Goal: Information Seeking & Learning: Learn about a topic

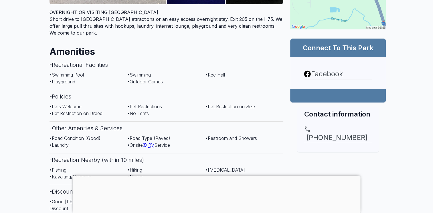
scroll to position [220, 0]
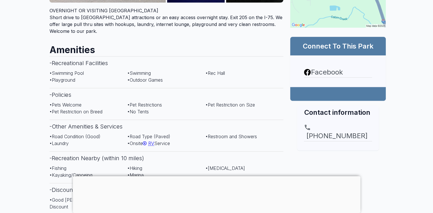
click at [214, 176] on div at bounding box center [216, 176] width 287 height 0
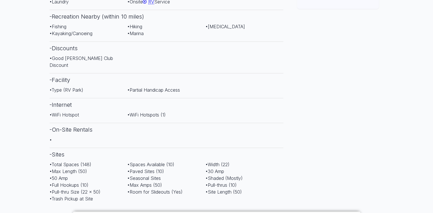
scroll to position [354, 0]
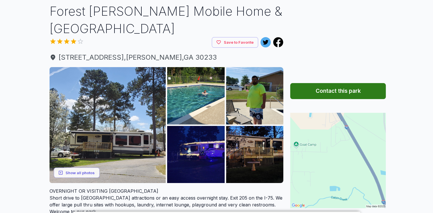
scroll to position [41, 0]
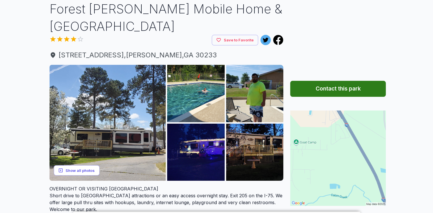
click at [85, 165] on button "Show all photos" at bounding box center [77, 170] width 46 height 11
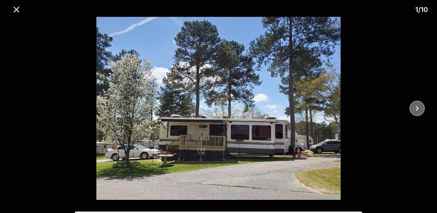
click at [417, 108] on icon "close" at bounding box center [416, 108] width 3 height 5
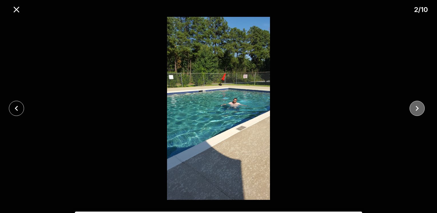
click at [417, 108] on icon "close" at bounding box center [416, 108] width 3 height 5
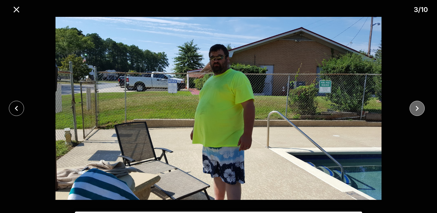
click at [417, 108] on icon "close" at bounding box center [416, 108] width 3 height 5
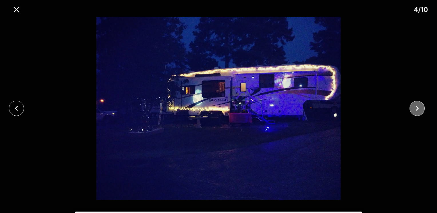
click at [417, 108] on icon "close" at bounding box center [416, 108] width 3 height 5
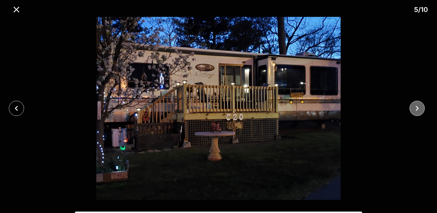
click at [417, 108] on icon "close" at bounding box center [416, 108] width 3 height 5
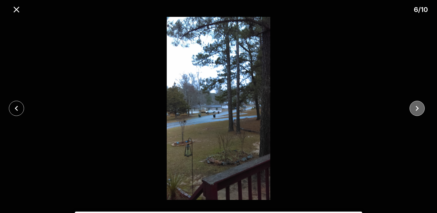
click at [417, 108] on icon "close" at bounding box center [416, 108] width 3 height 5
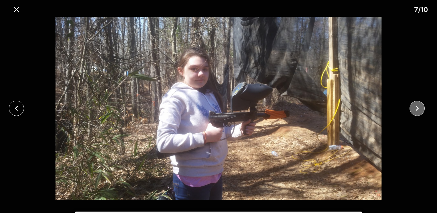
click at [417, 108] on icon "close" at bounding box center [416, 108] width 3 height 5
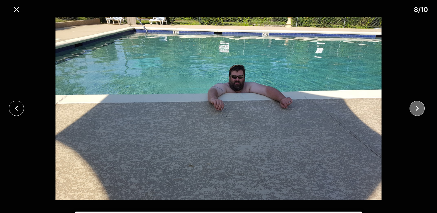
click at [417, 108] on icon "close" at bounding box center [416, 108] width 3 height 5
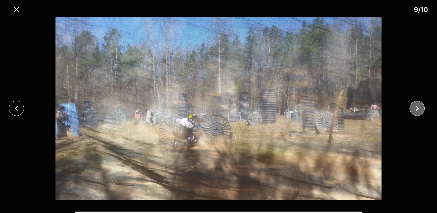
click at [417, 108] on icon "close" at bounding box center [416, 108] width 3 height 5
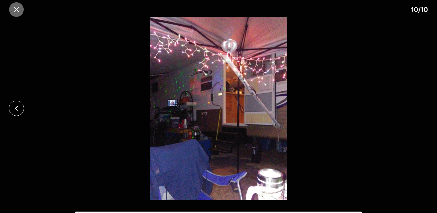
click at [16, 7] on icon "close" at bounding box center [16, 10] width 10 height 10
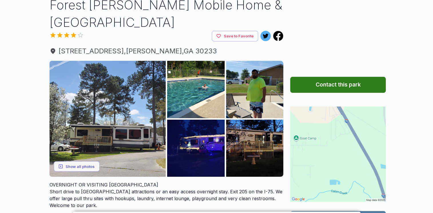
scroll to position [43, 0]
